Goal: Find specific page/section: Find specific page/section

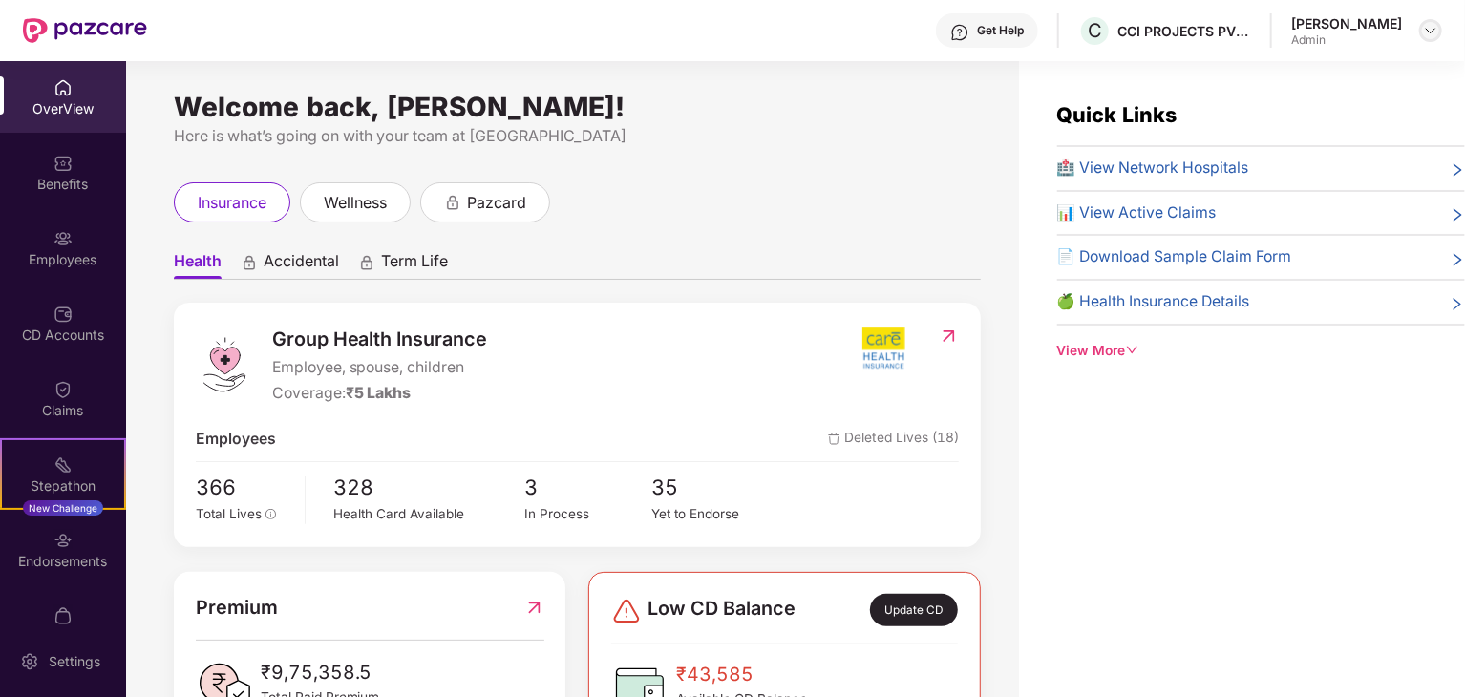
click at [1431, 34] on img at bounding box center [1429, 30] width 15 height 15
click at [1360, 74] on div "Switch to User view" at bounding box center [1340, 75] width 248 height 37
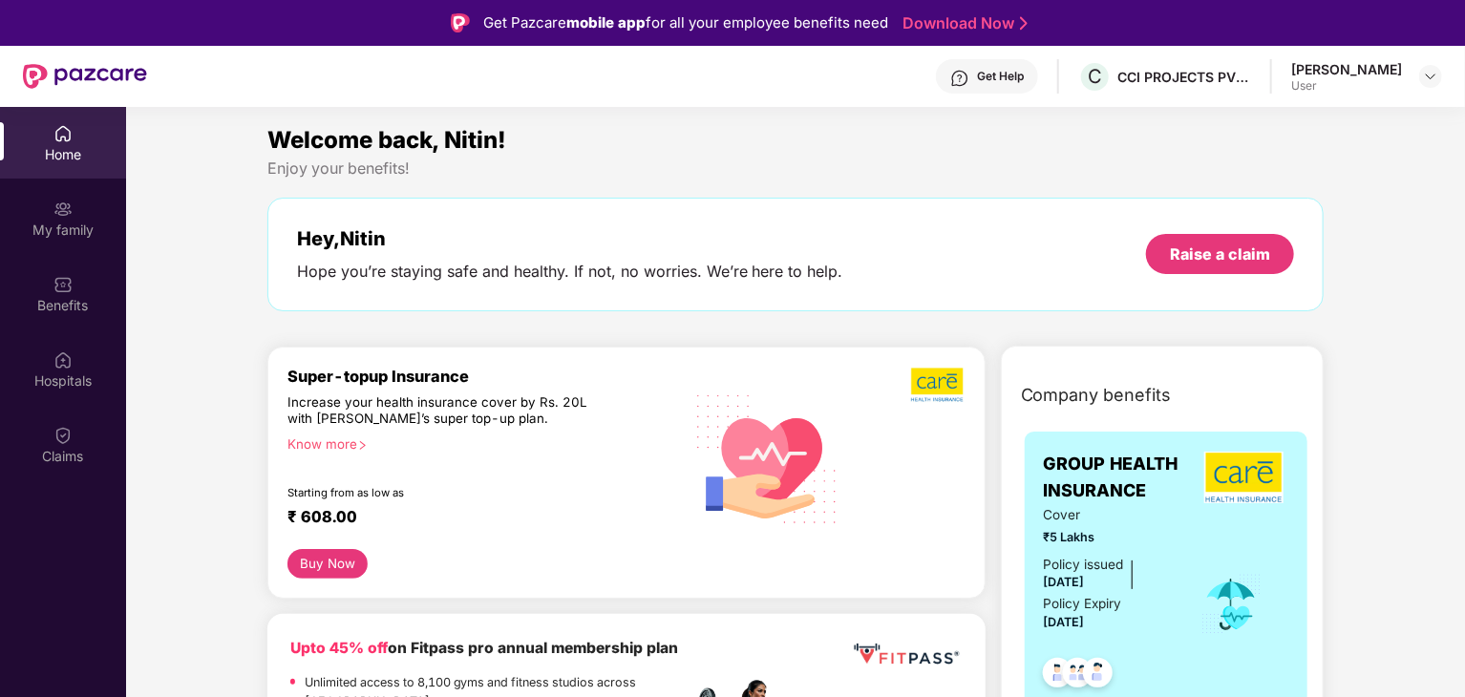
scroll to position [609, 0]
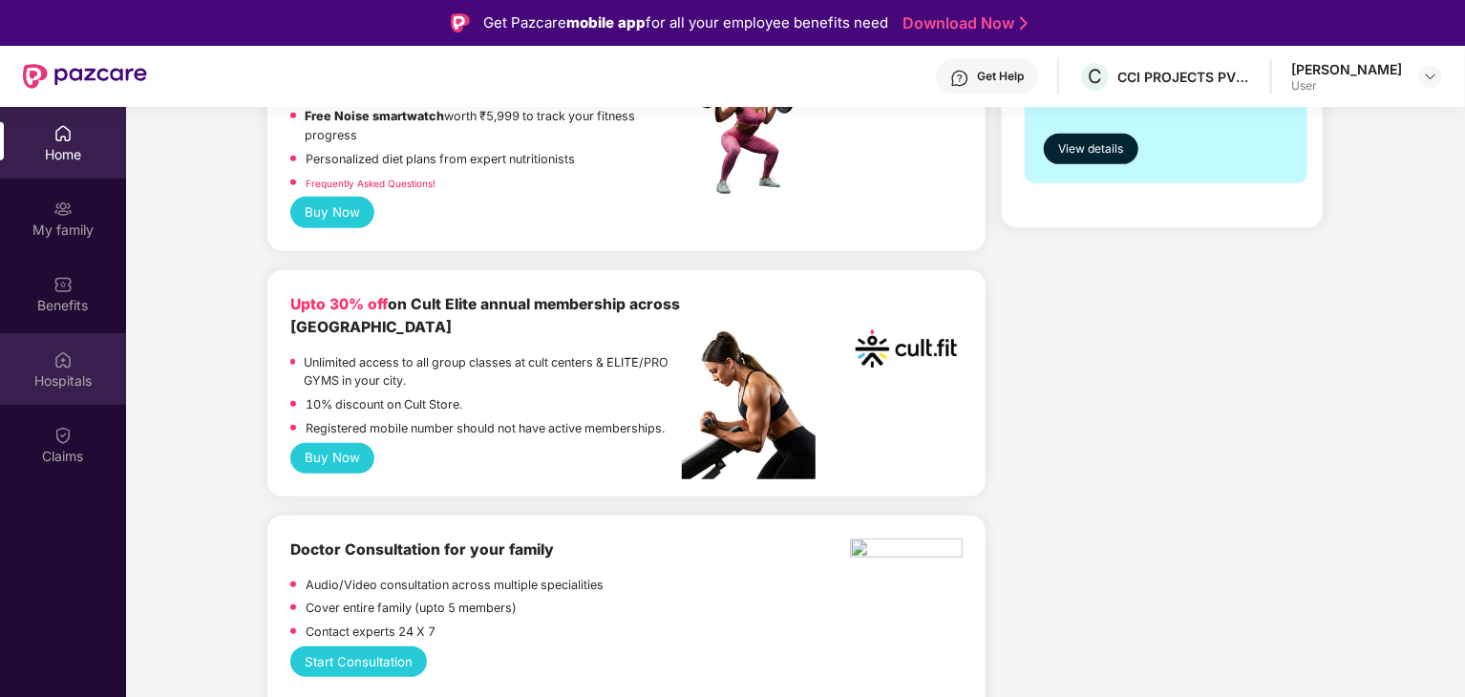
click at [58, 369] on div "Hospitals" at bounding box center [63, 369] width 126 height 72
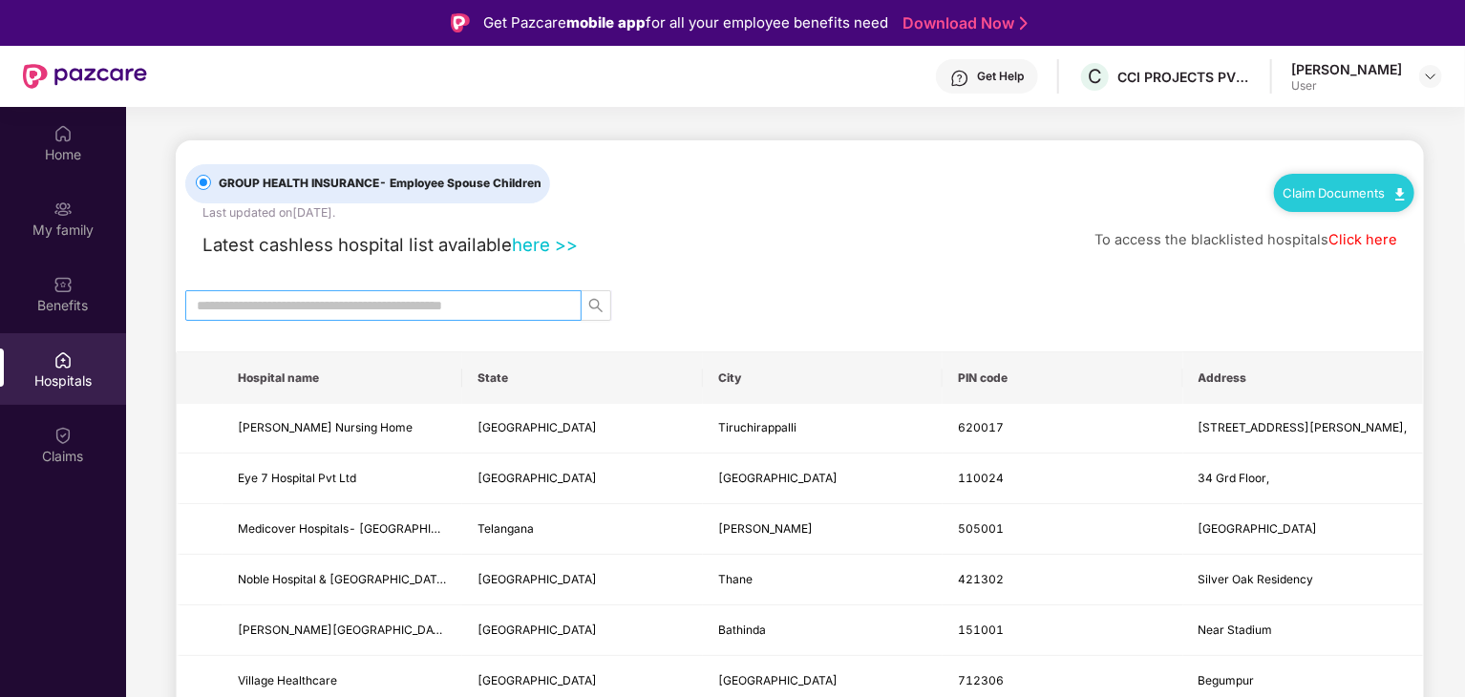
click at [302, 301] on input "text" at bounding box center [376, 305] width 358 height 21
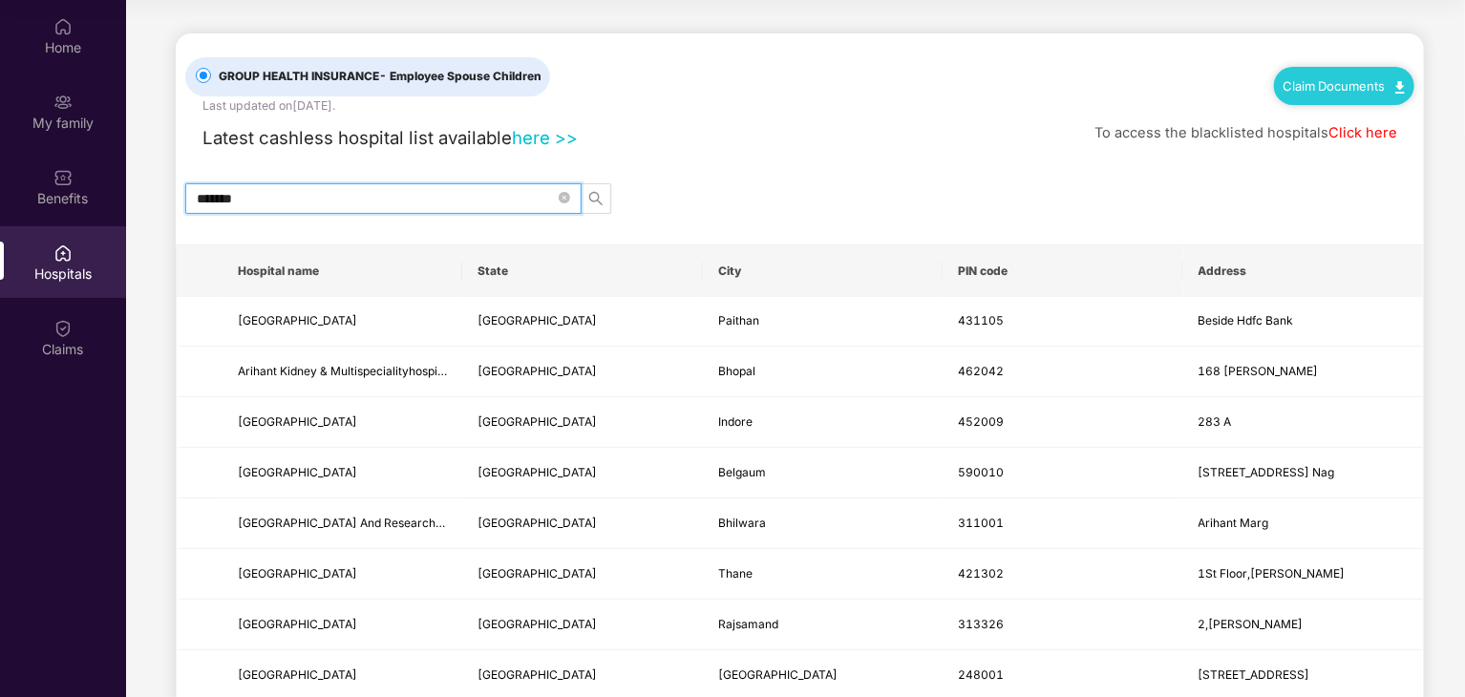
click at [313, 188] on input "*******" at bounding box center [376, 198] width 358 height 21
type input "*"
